Goal: Information Seeking & Learning: Understand process/instructions

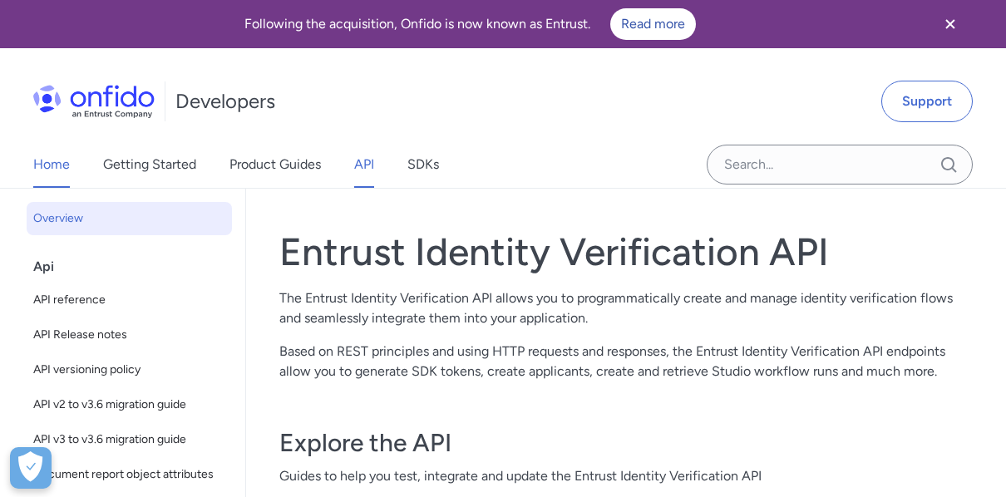
click at [54, 166] on link "Home" at bounding box center [51, 164] width 37 height 47
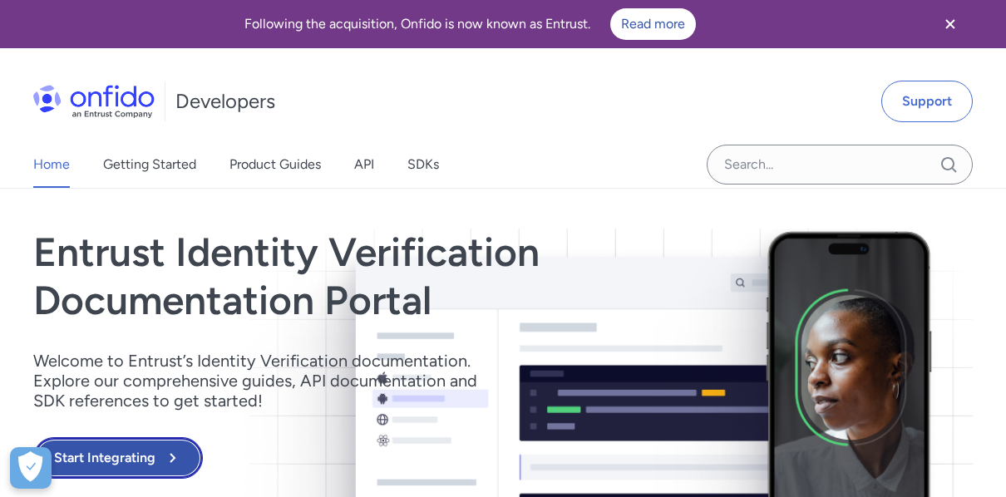
click at [149, 456] on button "Start Integrating" at bounding box center [118, 458] width 170 height 42
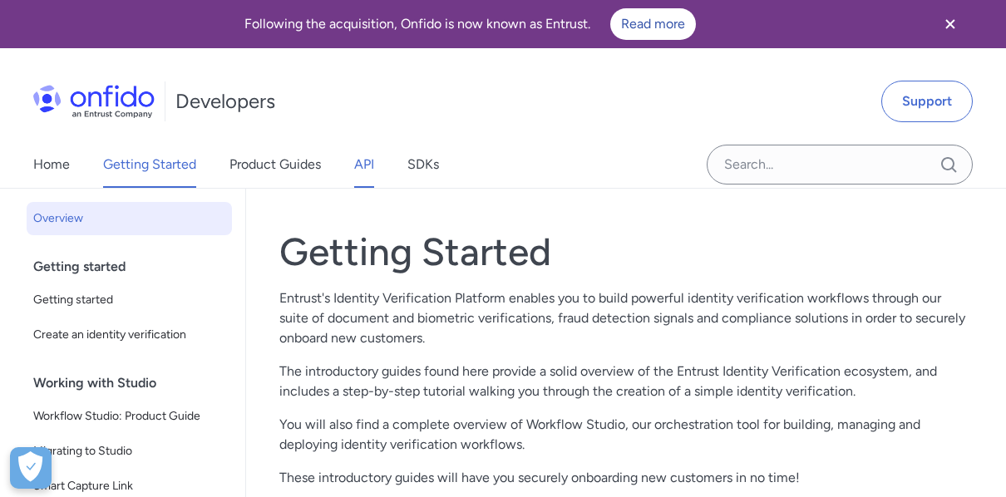
click at [355, 156] on link "API" at bounding box center [364, 164] width 20 height 47
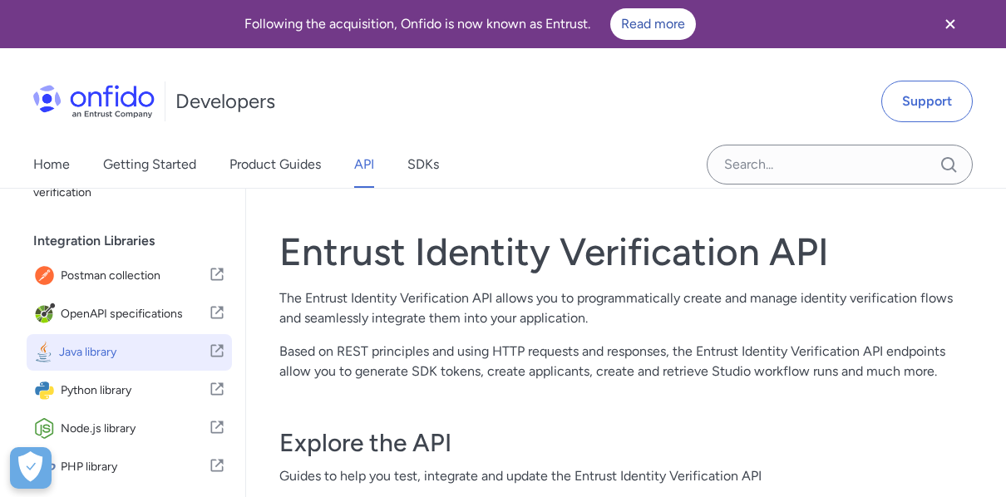
scroll to position [389, 0]
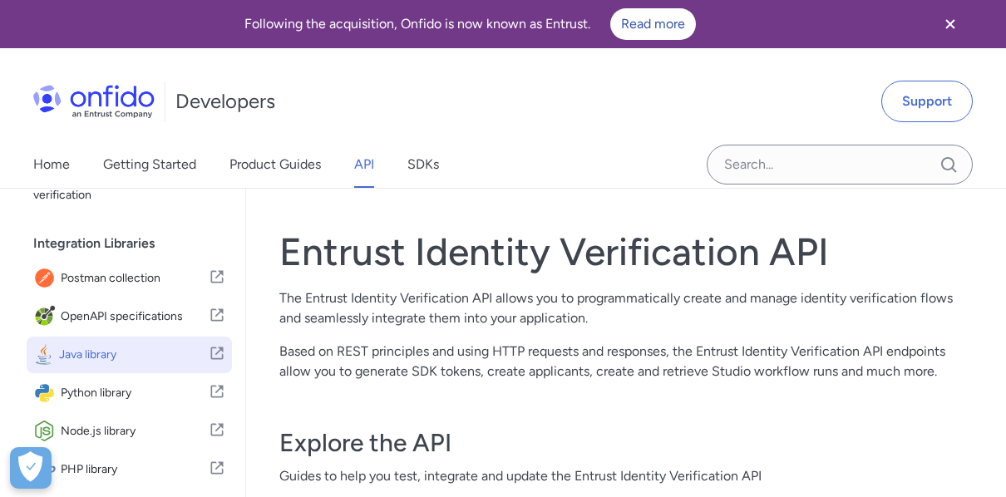
click at [134, 367] on span "Java library" at bounding box center [134, 355] width 150 height 23
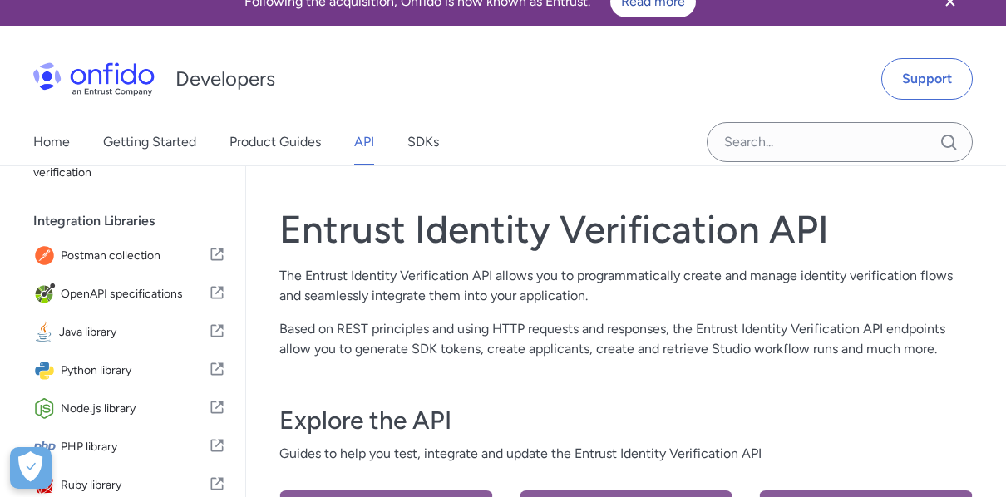
scroll to position [0, 0]
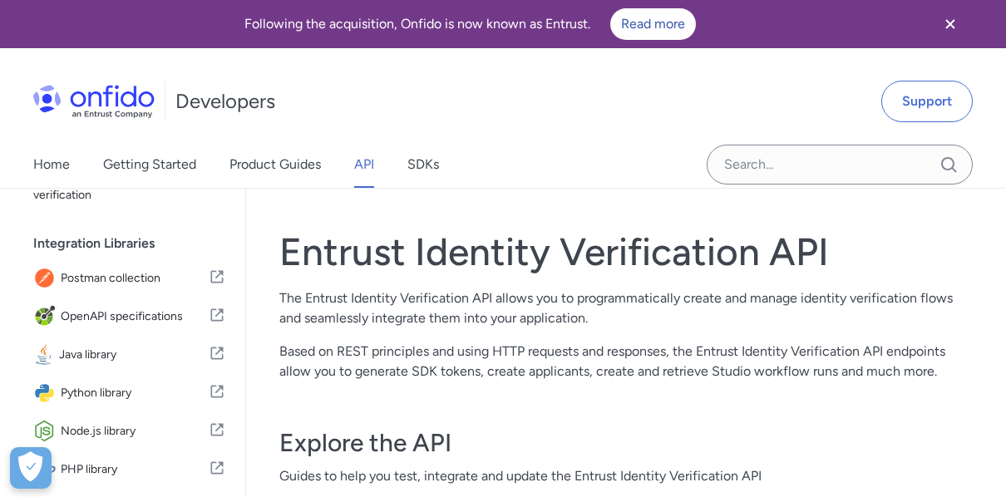
click at [112, 95] on img at bounding box center [93, 101] width 121 height 33
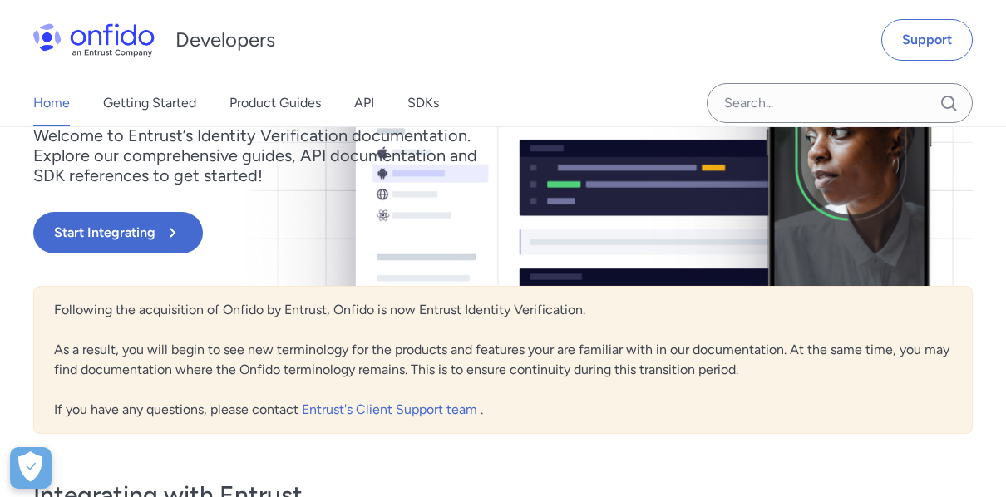
scroll to position [221, 0]
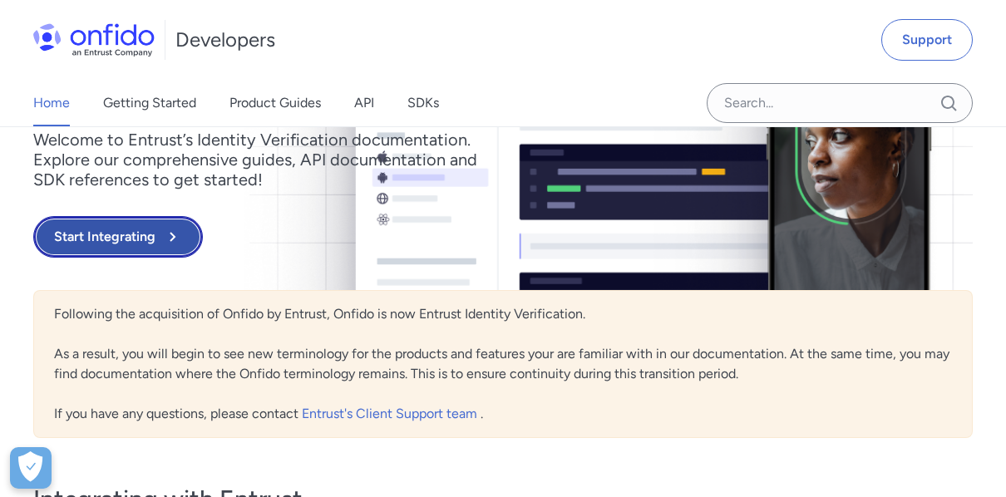
click at [156, 241] on button "Start Integrating" at bounding box center [118, 237] width 170 height 42
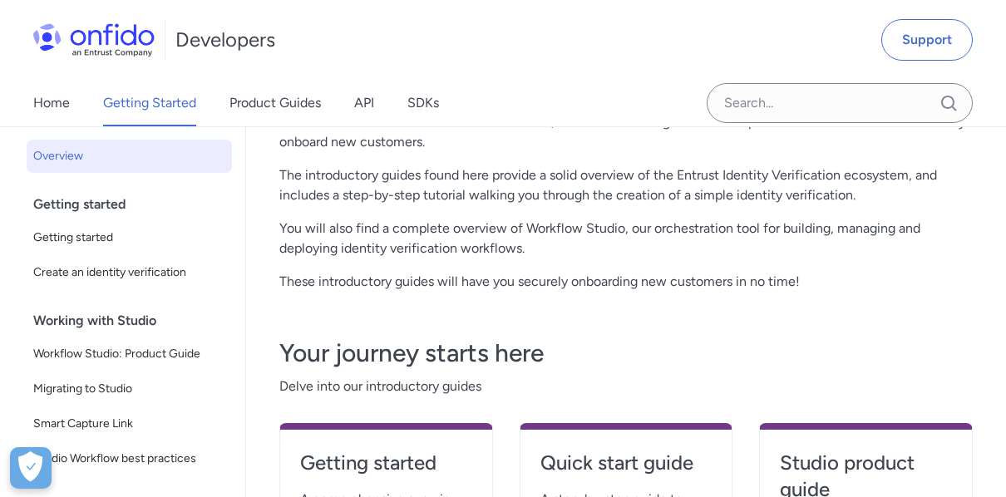
scroll to position [195, 0]
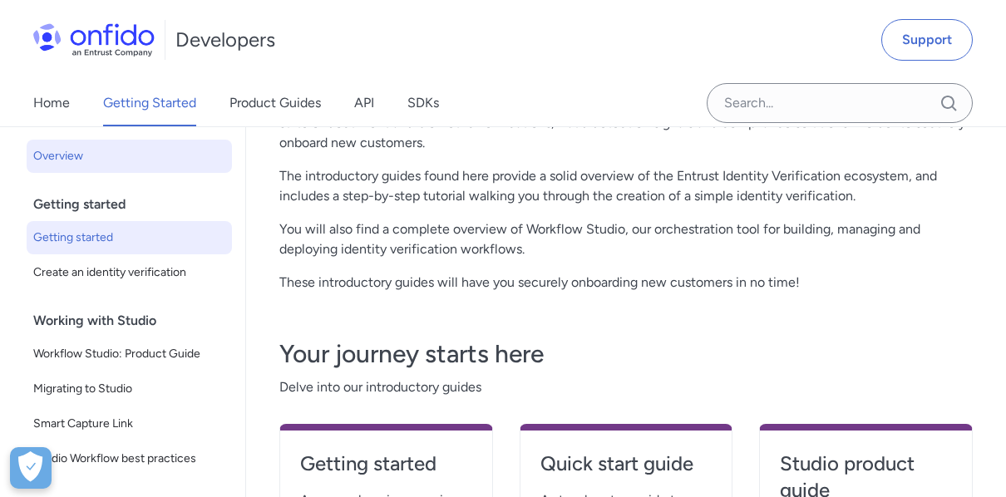
click at [125, 245] on span "Getting started" at bounding box center [129, 238] width 192 height 20
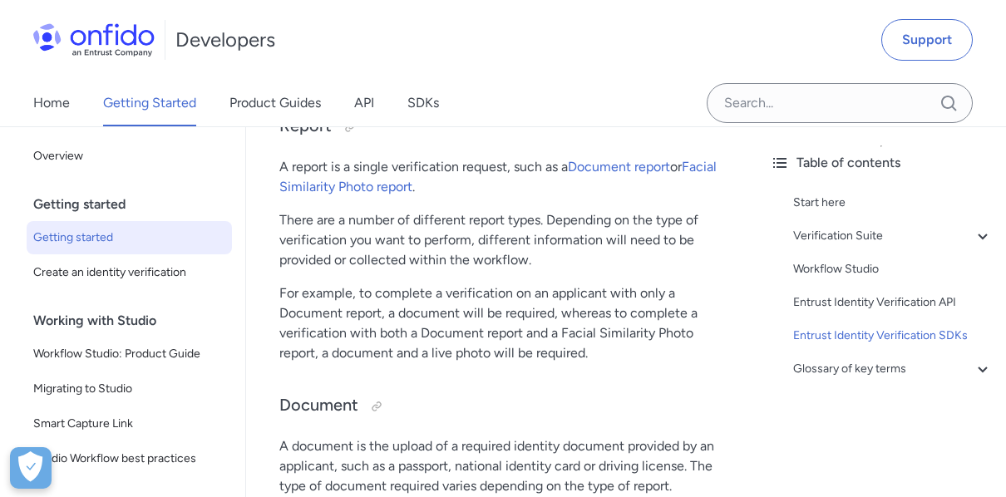
scroll to position [4979, 0]
